Goal: Contribute content: Add original content to the website for others to see

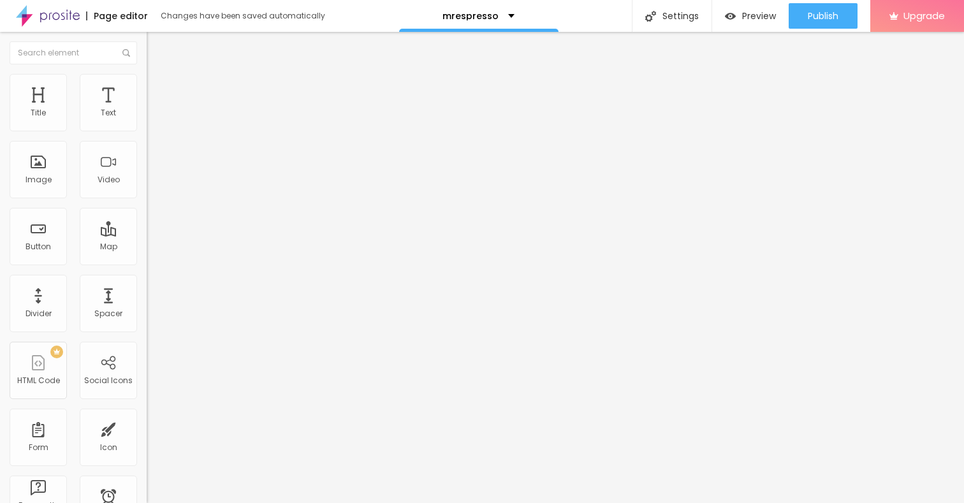
click at [147, 110] on span "Add image" at bounding box center [173, 104] width 52 height 11
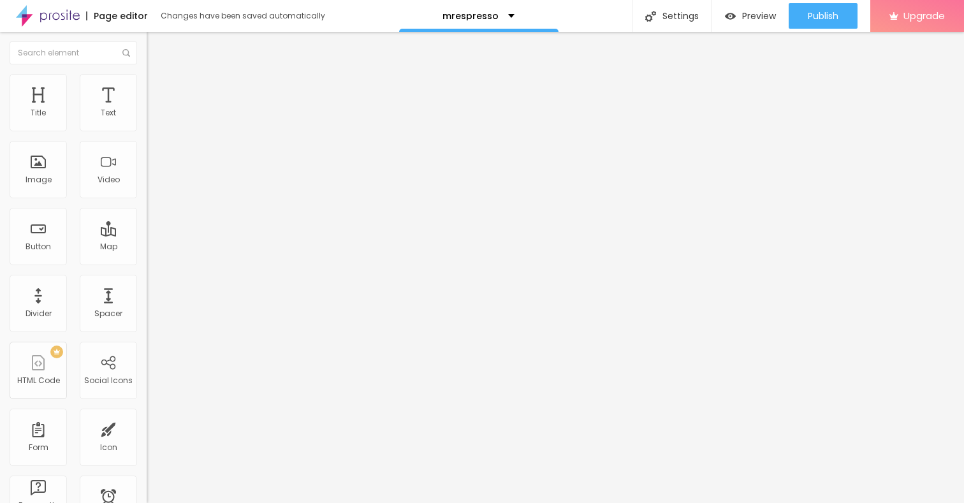
click at [223, 502] on div at bounding box center [482, 510] width 964 height 0
click at [224, 502] on div at bounding box center [482, 510] width 964 height 0
click at [147, 261] on input "https://" at bounding box center [223, 255] width 153 height 13
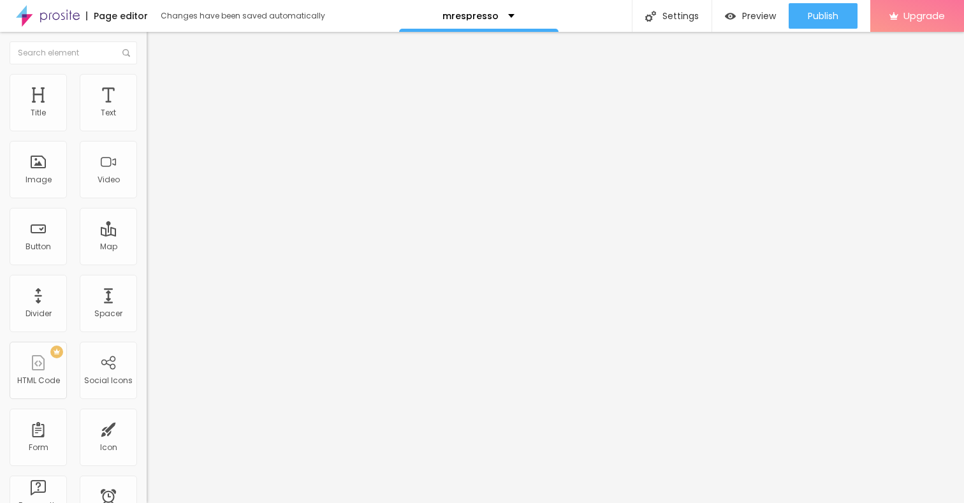
scroll to position [1, 0]
drag, startPoint x: 61, startPoint y: 345, endPoint x: 0, endPoint y: 344, distance: 60.5
click at [147, 291] on div "Change image Image description (Alt) Align Aspect Ratio Original Cinema 16:9 De…" at bounding box center [220, 195] width 147 height 192
click at [222, 502] on div at bounding box center [482, 510] width 964 height 0
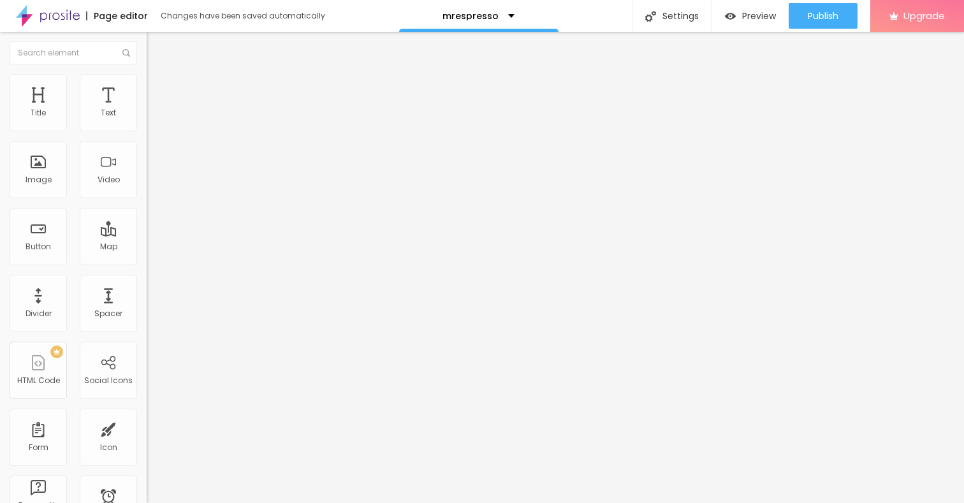
click at [147, 110] on span "Change image" at bounding box center [181, 104] width 68 height 11
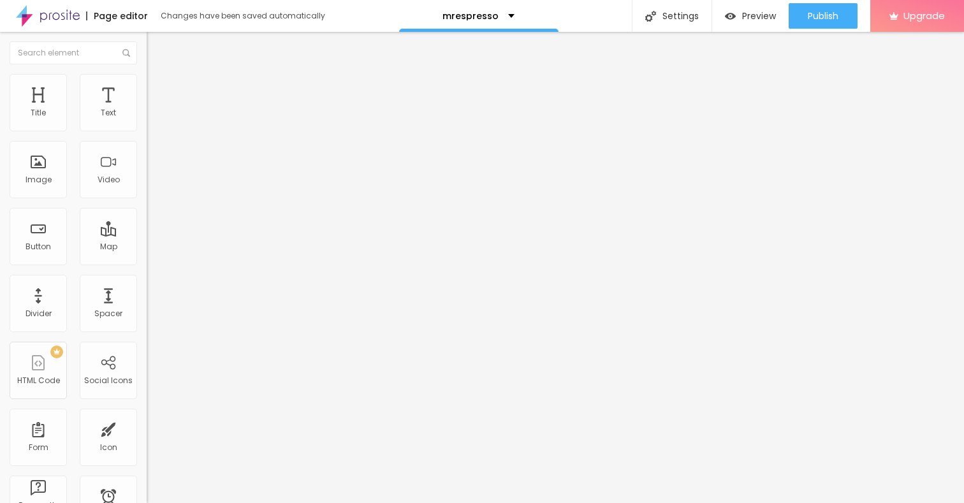
click at [223, 502] on div at bounding box center [482, 510] width 964 height 0
drag, startPoint x: 55, startPoint y: 343, endPoint x: 8, endPoint y: 342, distance: 47.2
click at [147, 291] on div "Change image Image description (Alt) Align Aspect Ratio Original Cinema 16:9 De…" at bounding box center [220, 195] width 147 height 192
paste input "[URL][DOMAIN_NAME]"
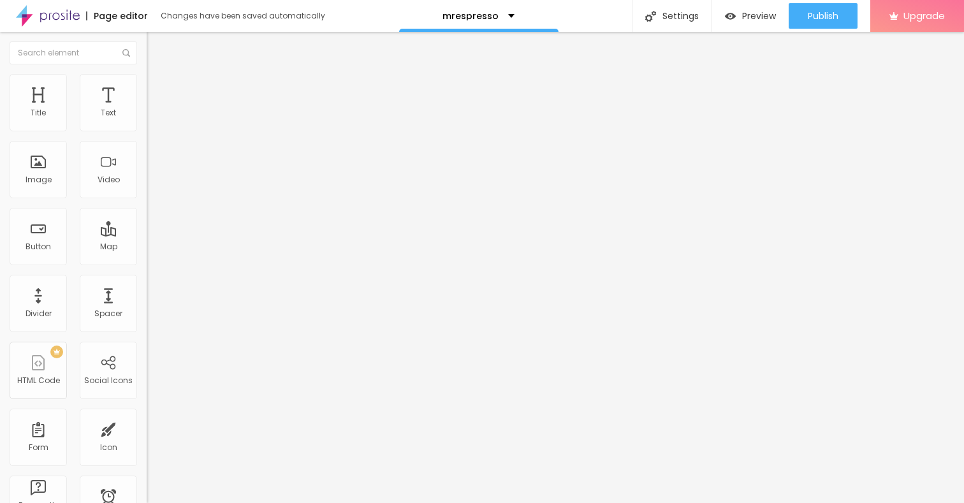
type input "[URL][DOMAIN_NAME]"
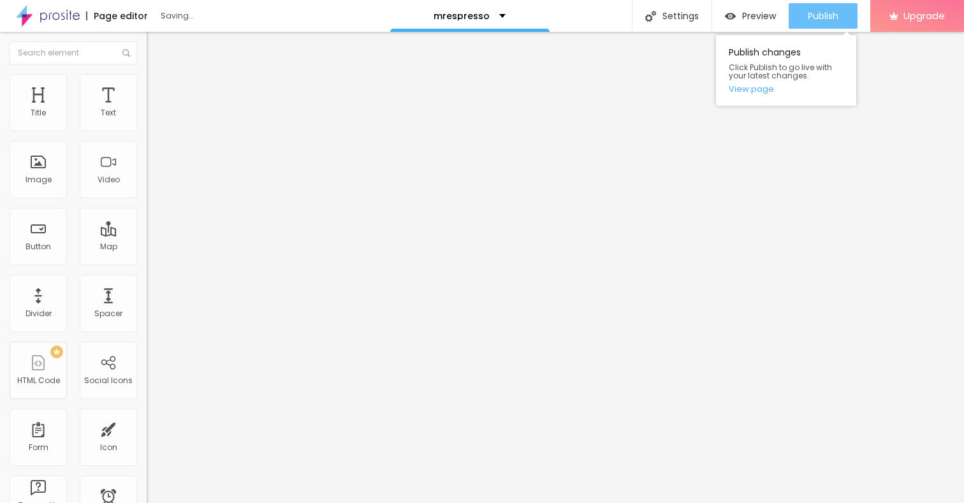
click at [822, 18] on span "Publish" at bounding box center [822, 16] width 31 height 10
